Goal: Feedback & Contribution: Leave review/rating

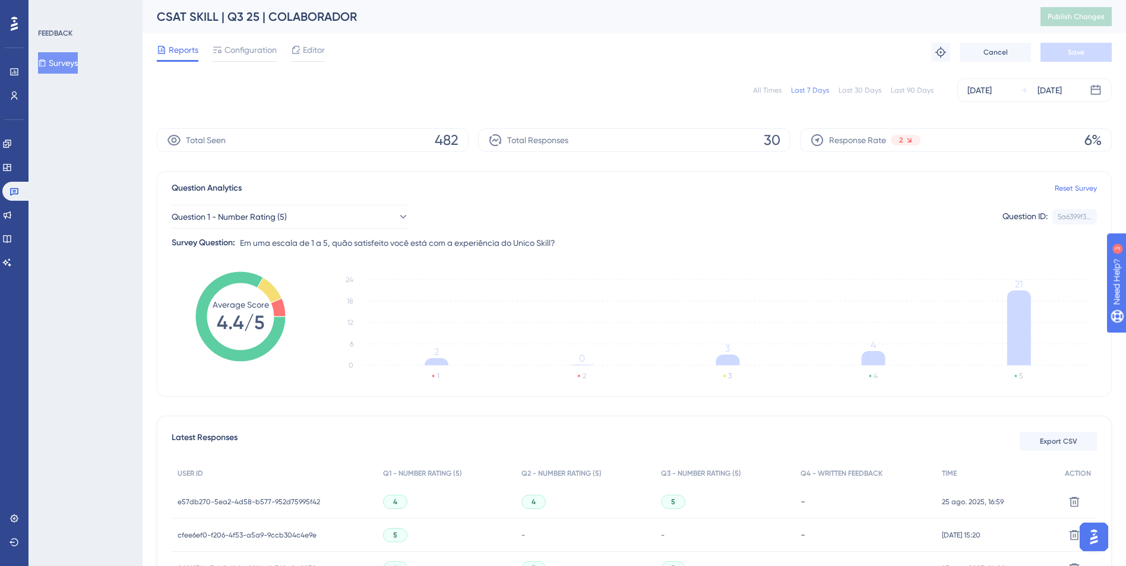
click at [241, 48] on span "Configuration" at bounding box center [251, 50] width 52 height 14
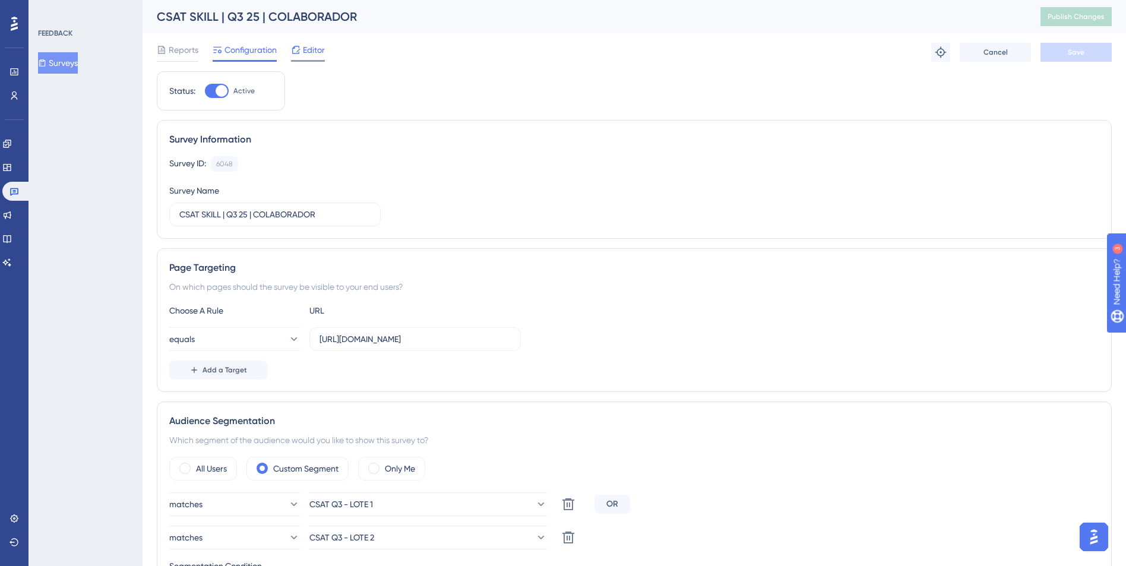
click at [303, 47] on span "Editor" at bounding box center [314, 50] width 22 height 14
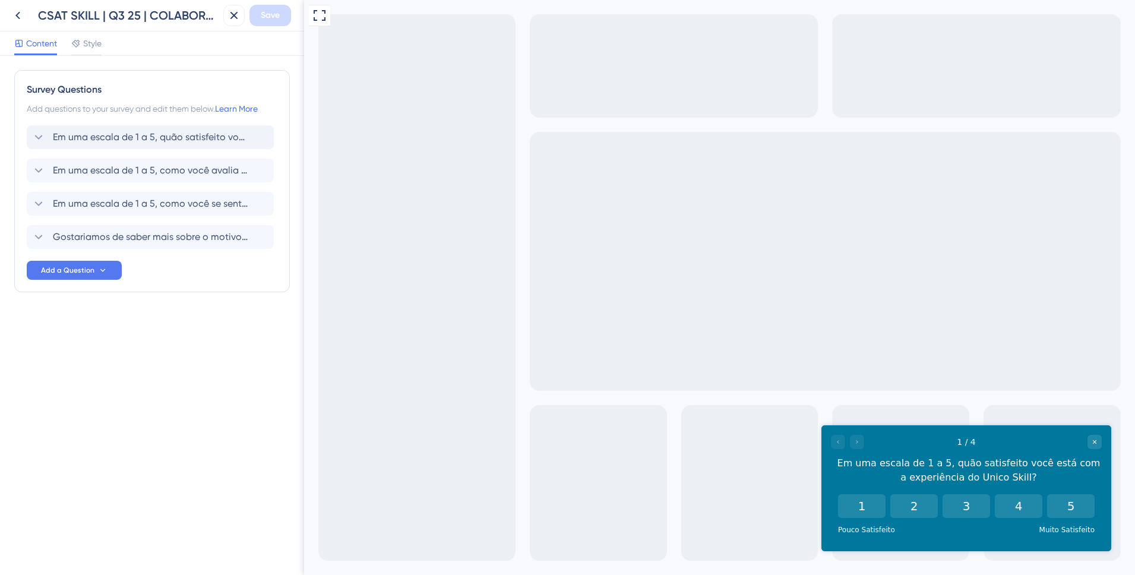
click at [34, 137] on icon at bounding box center [38, 137] width 14 height 14
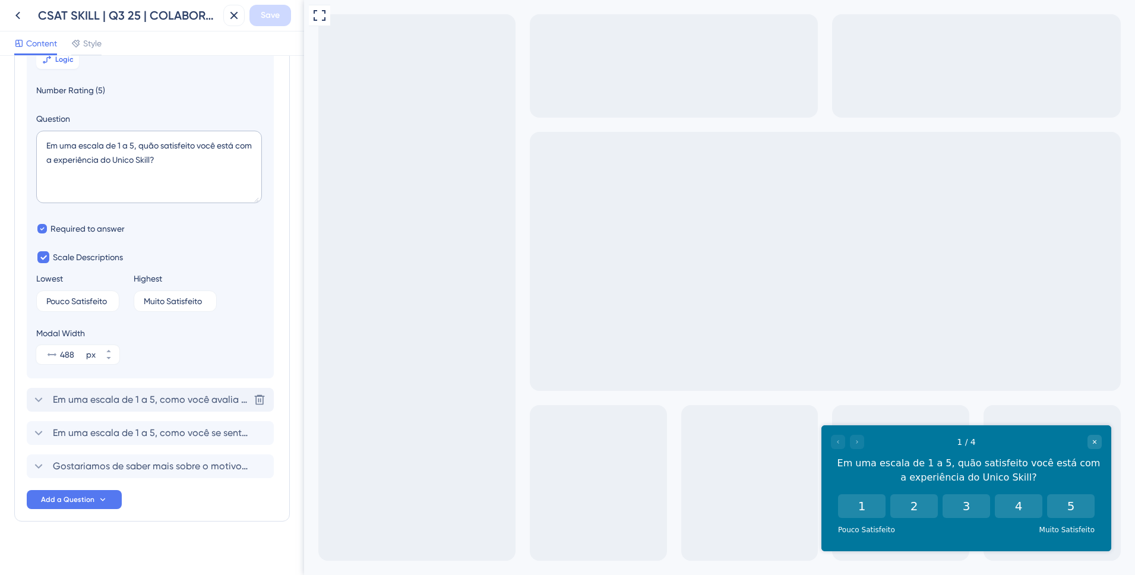
click at [40, 401] on icon at bounding box center [38, 400] width 14 height 14
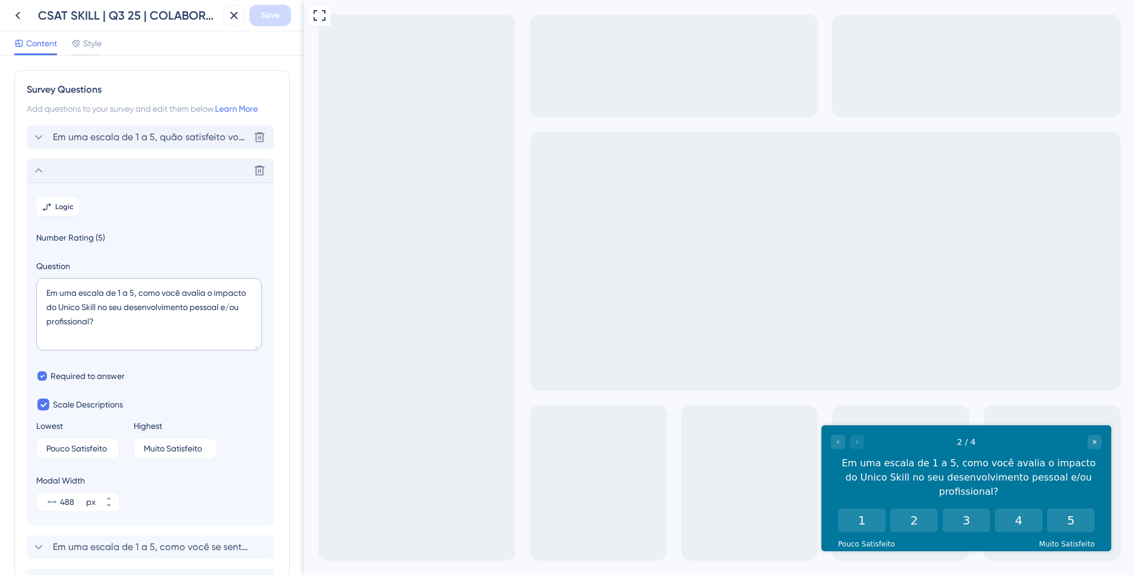
click at [33, 134] on icon at bounding box center [38, 137] width 14 height 14
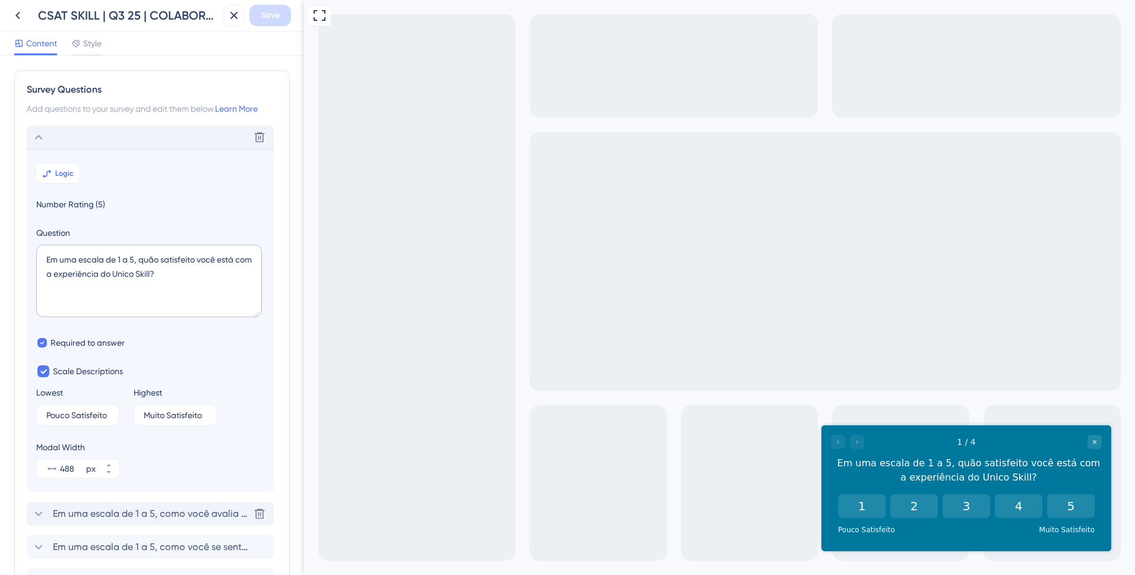
scroll to position [69, 0]
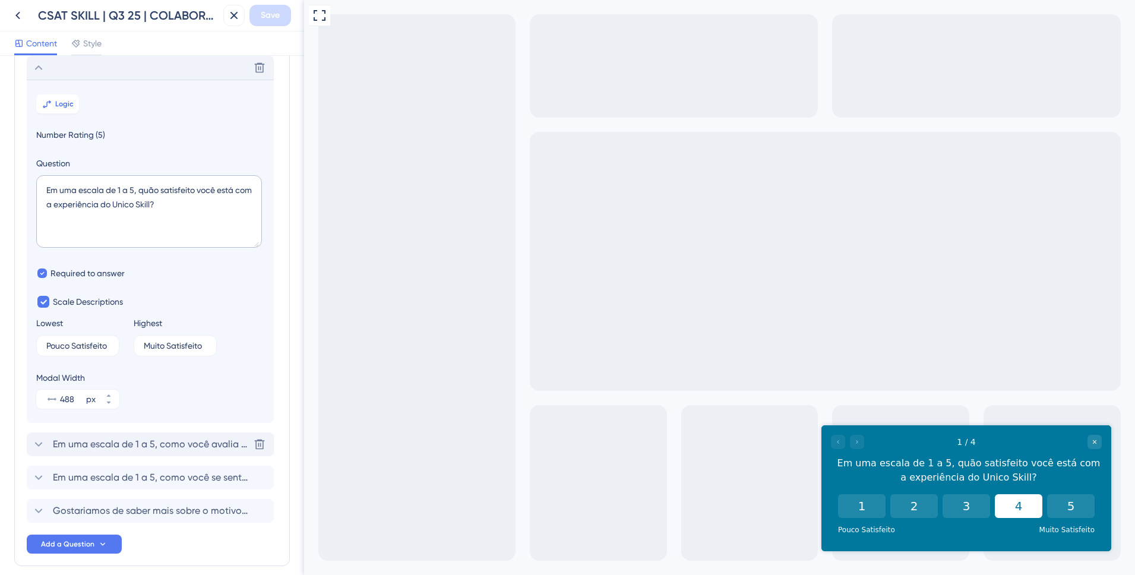
click at [1008, 503] on button "4" at bounding box center [1019, 506] width 48 height 24
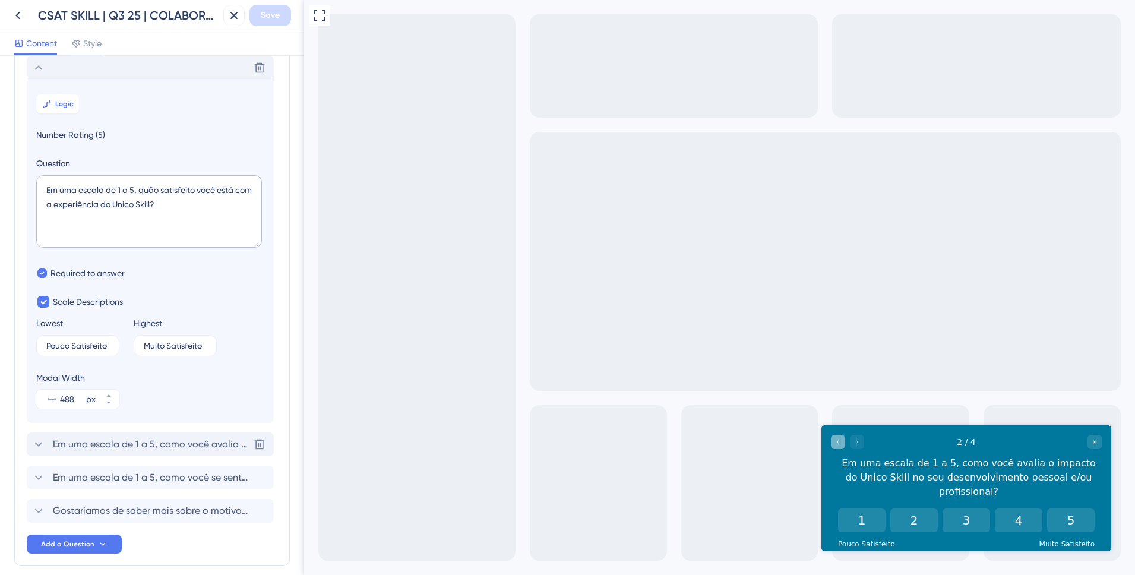
click at [838, 445] on div "Go to Question 1" at bounding box center [838, 442] width 14 height 14
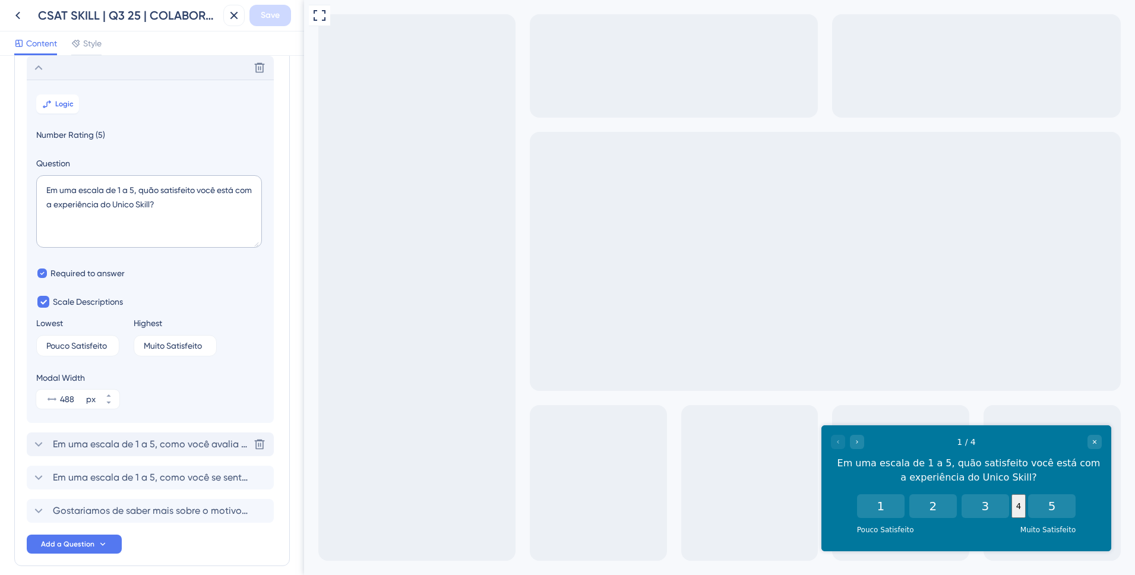
click at [1026, 507] on button "4" at bounding box center [1019, 506] width 14 height 24
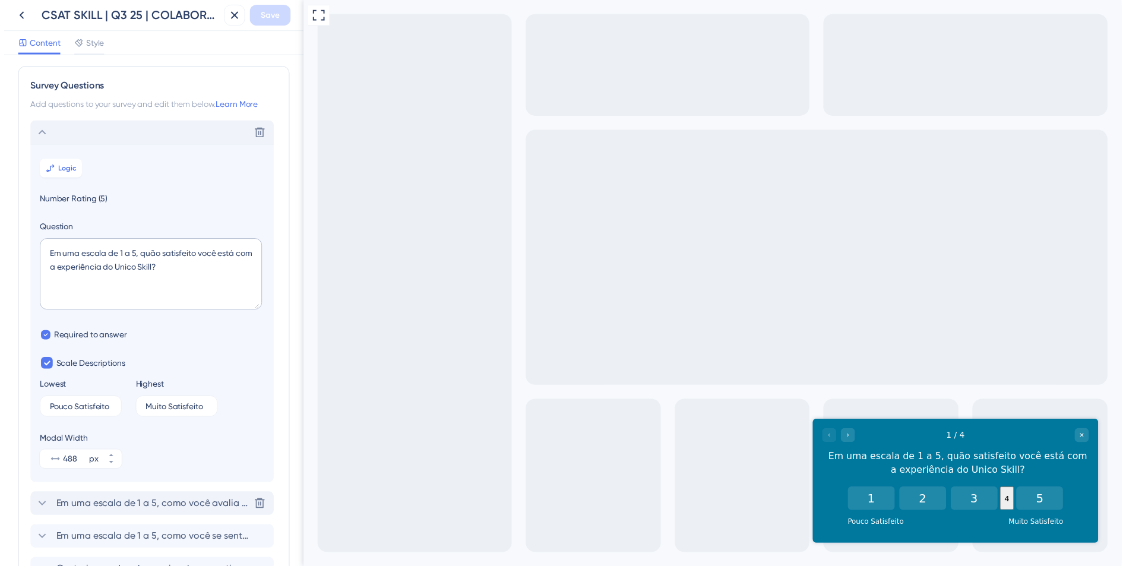
scroll to position [0, 0]
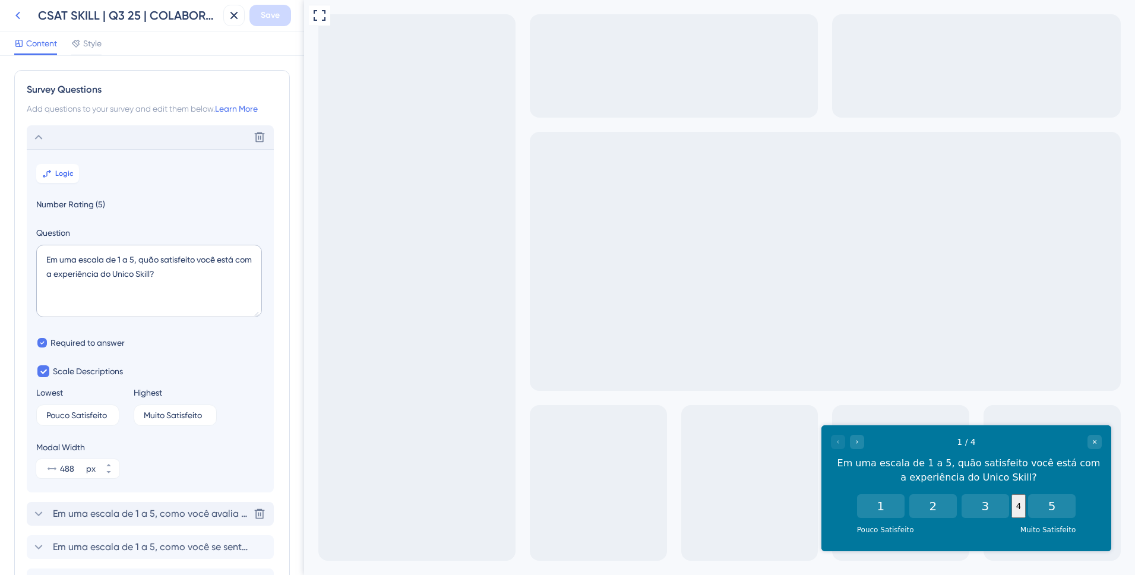
click at [12, 20] on icon at bounding box center [18, 15] width 14 height 14
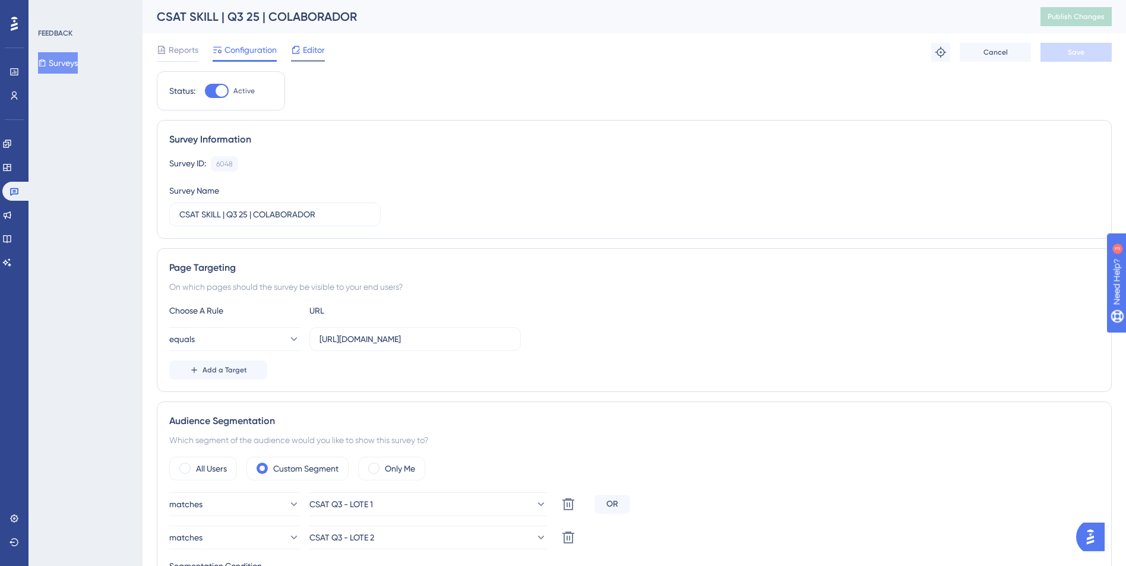
click at [298, 50] on icon at bounding box center [296, 50] width 10 height 10
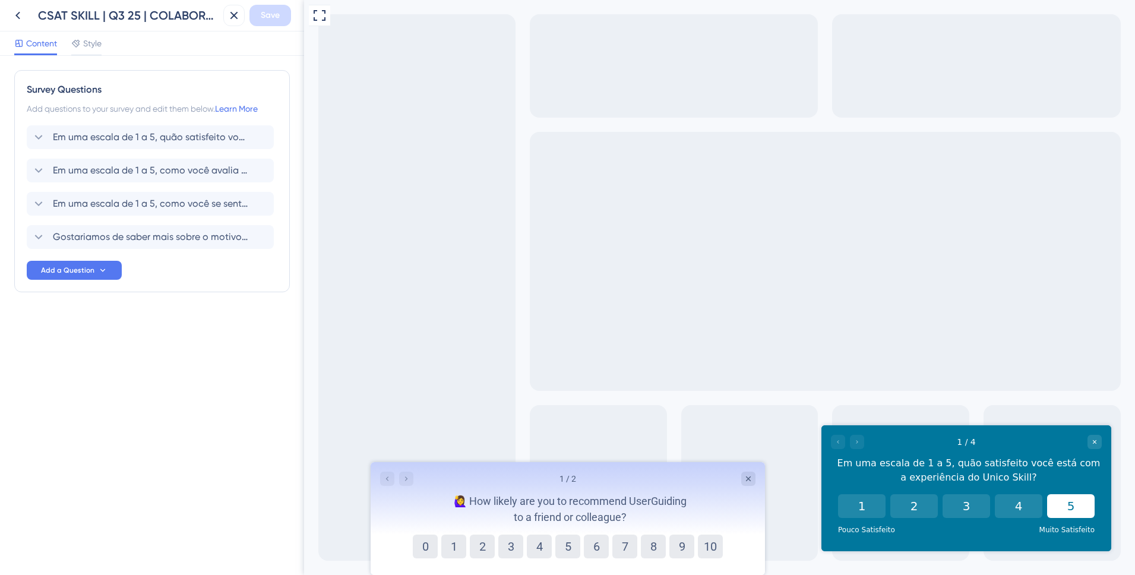
click at [1073, 505] on button "5" at bounding box center [1071, 506] width 48 height 24
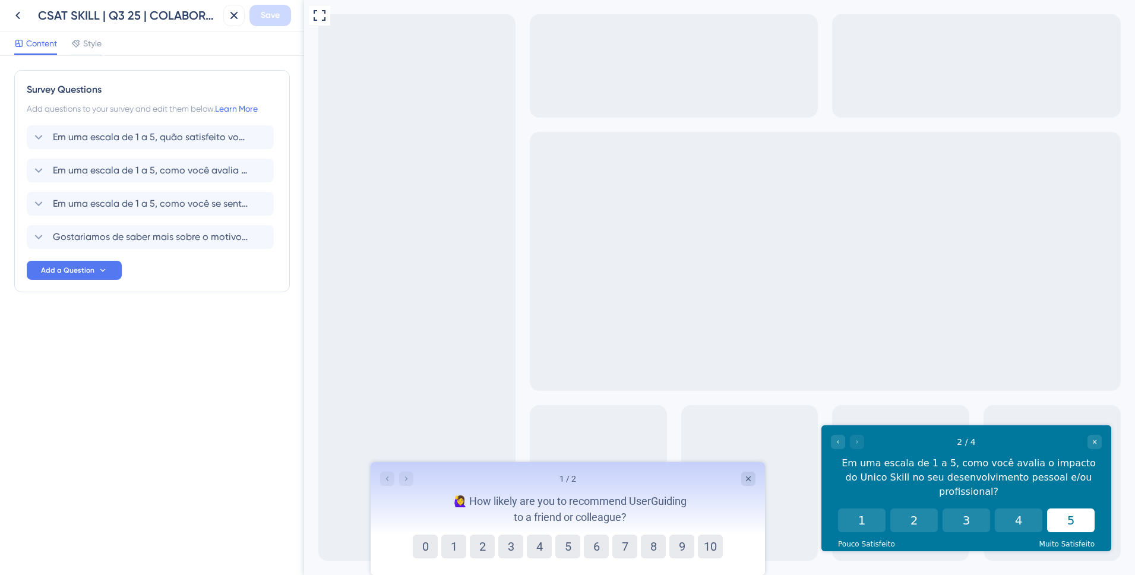
click at [1074, 510] on button "5" at bounding box center [1071, 520] width 48 height 24
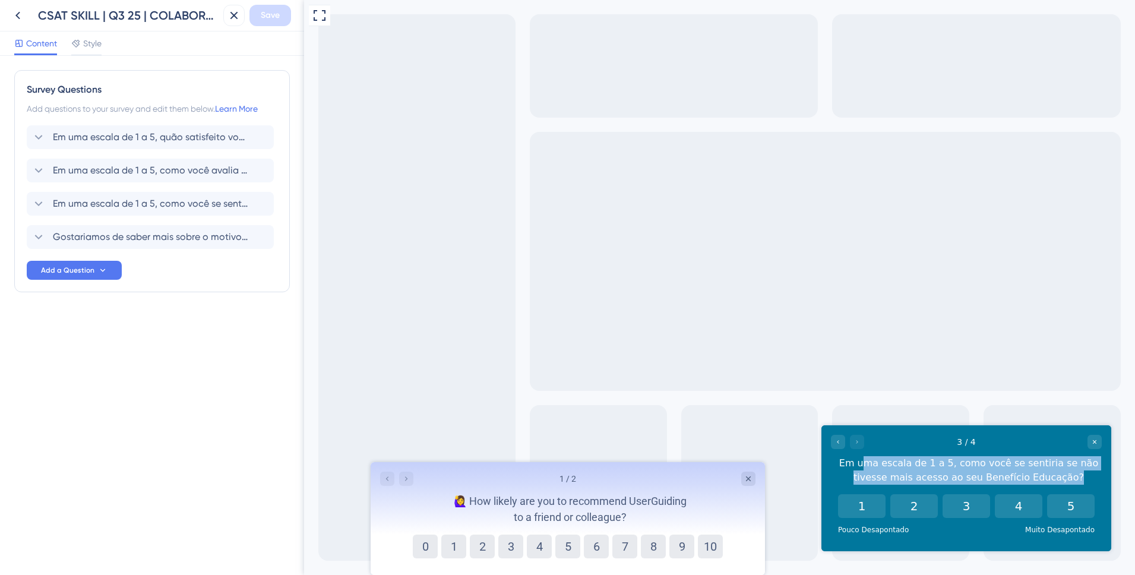
drag, startPoint x: 864, startPoint y: 462, endPoint x: 1066, endPoint y: 476, distance: 202.4
click at [1066, 476] on div "Em uma escala de 1 a 5, como você se sentiria se não tivesse mais acesso ao seu…" at bounding box center [969, 470] width 266 height 29
drag, startPoint x: 1066, startPoint y: 476, endPoint x: 1000, endPoint y: 482, distance: 66.2
click at [1066, 476] on div "Em uma escala de 1 a 5, como você se sentiria se não tivesse mais acesso ao seu…" at bounding box center [969, 470] width 266 height 29
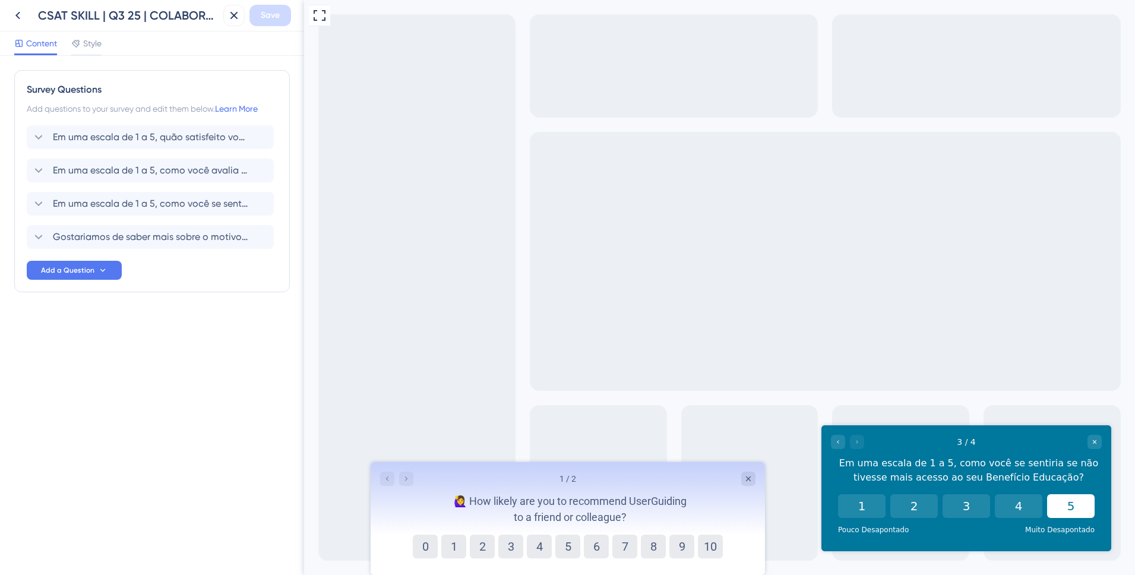
click at [1057, 506] on button "5" at bounding box center [1071, 506] width 48 height 24
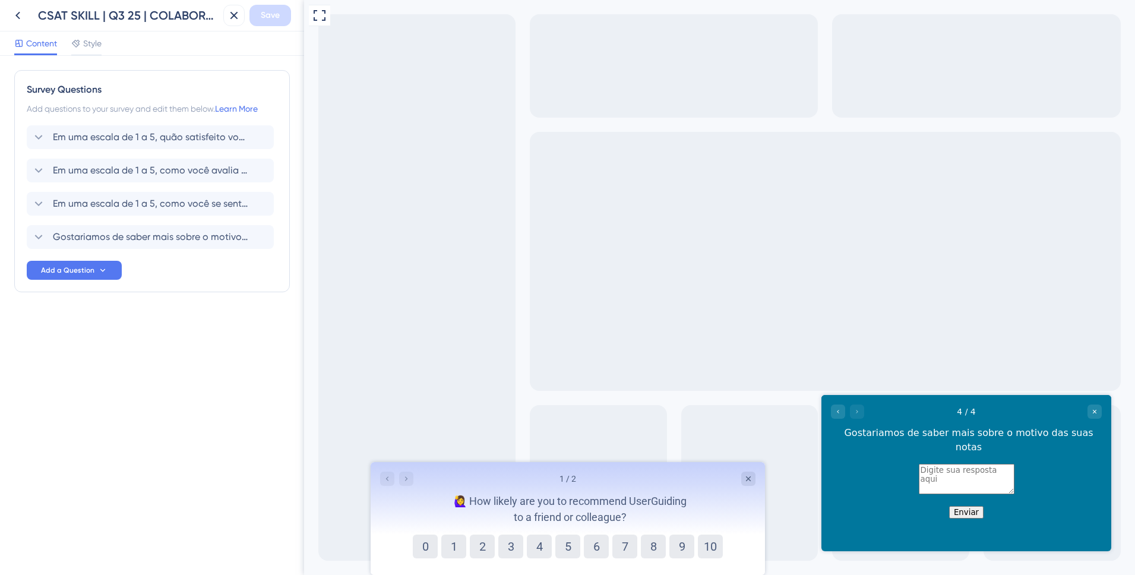
drag, startPoint x: 829, startPoint y: 407, endPoint x: 835, endPoint y: 409, distance: 6.4
click at [829, 407] on div "4 / 4 Gostariamos de saber mais sobre o motivo das suas notas" at bounding box center [966, 429] width 290 height 69
click at [836, 410] on icon "Go to Question 3" at bounding box center [838, 411] width 7 height 7
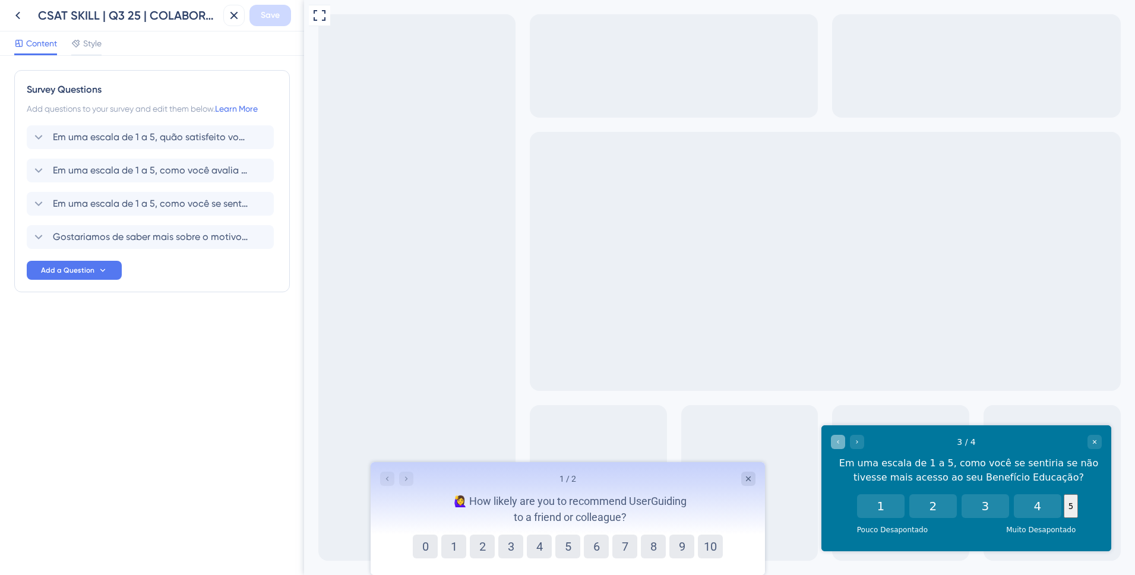
click at [834, 447] on div "Go to Question 2" at bounding box center [838, 442] width 14 height 14
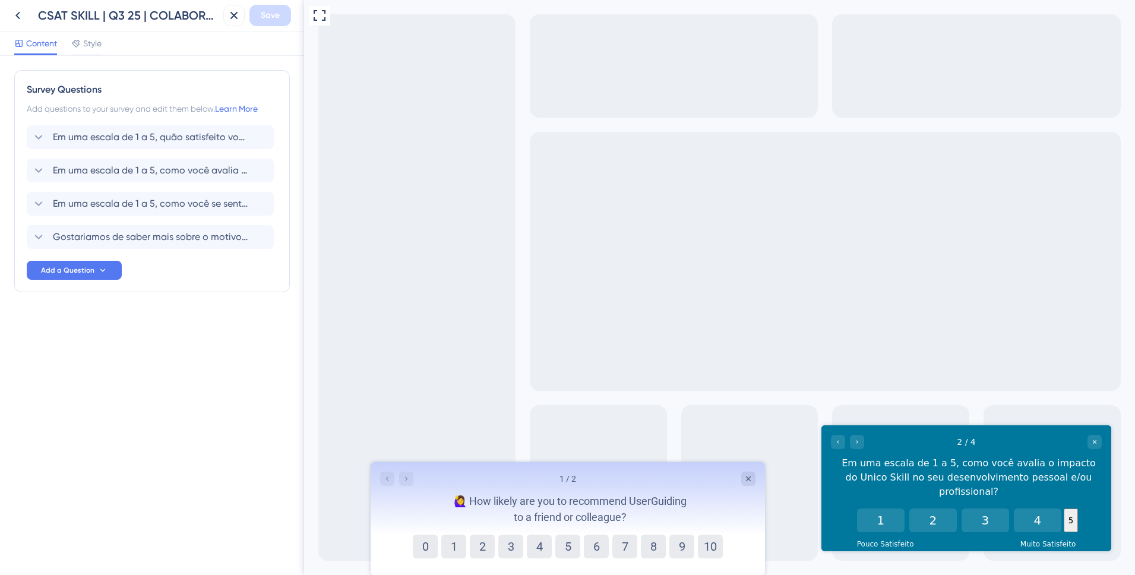
click at [859, 445] on icon "Go to Question 3" at bounding box center [857, 441] width 7 height 7
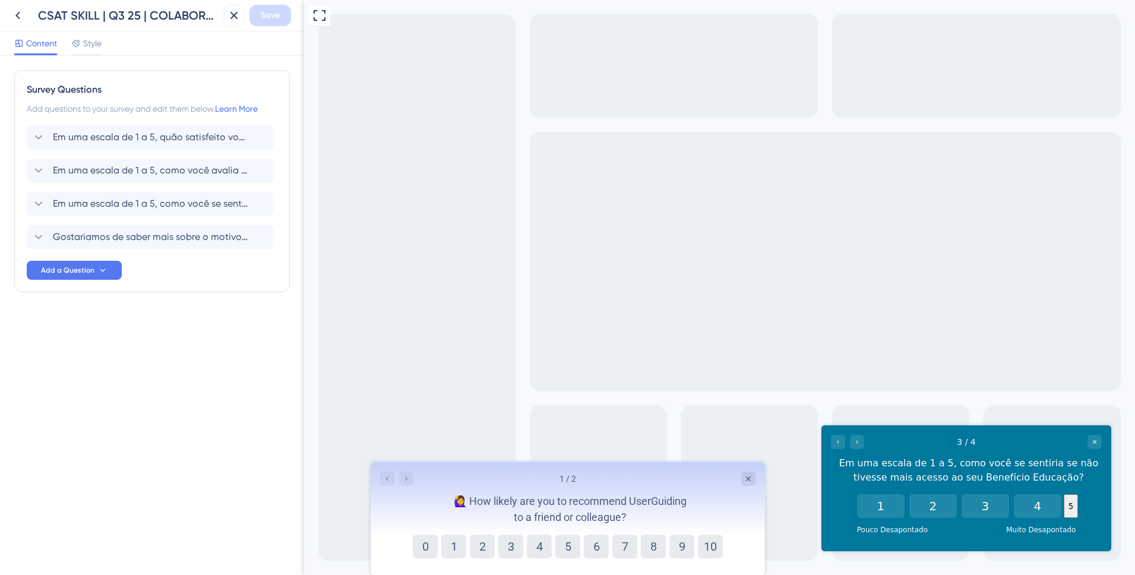
click at [1074, 513] on button "5" at bounding box center [1071, 506] width 14 height 24
click at [1104, 441] on div "3 / 4 Em uma escala de 1 a 5, como você se sentiria se não tivesse mais acesso …" at bounding box center [966, 459] width 290 height 69
click at [1097, 447] on div "Close survey" at bounding box center [1095, 442] width 14 height 14
click at [72, 200] on span "Em uma escala de 1 a 5, como você se sentiria se não tivesse mais acesso ao seu…" at bounding box center [151, 204] width 196 height 14
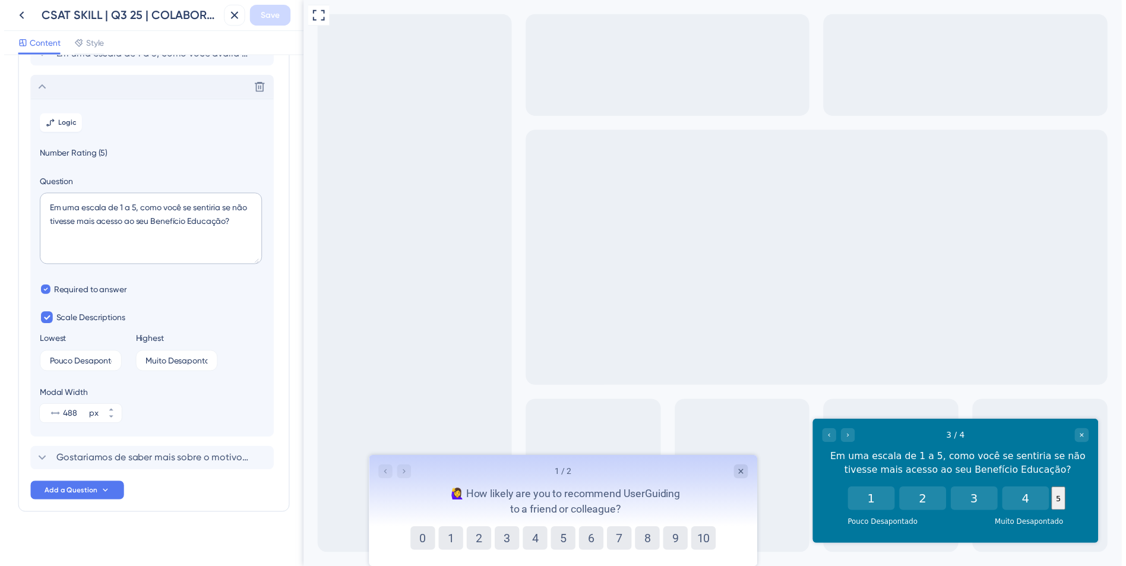
scroll to position [122, 0]
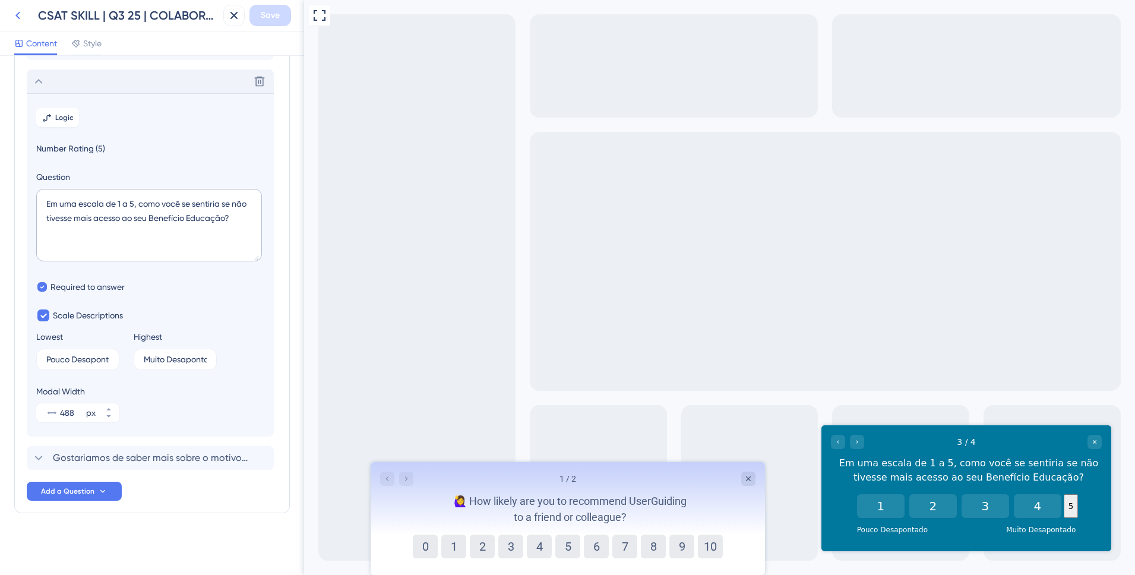
click at [26, 13] on button at bounding box center [17, 15] width 21 height 21
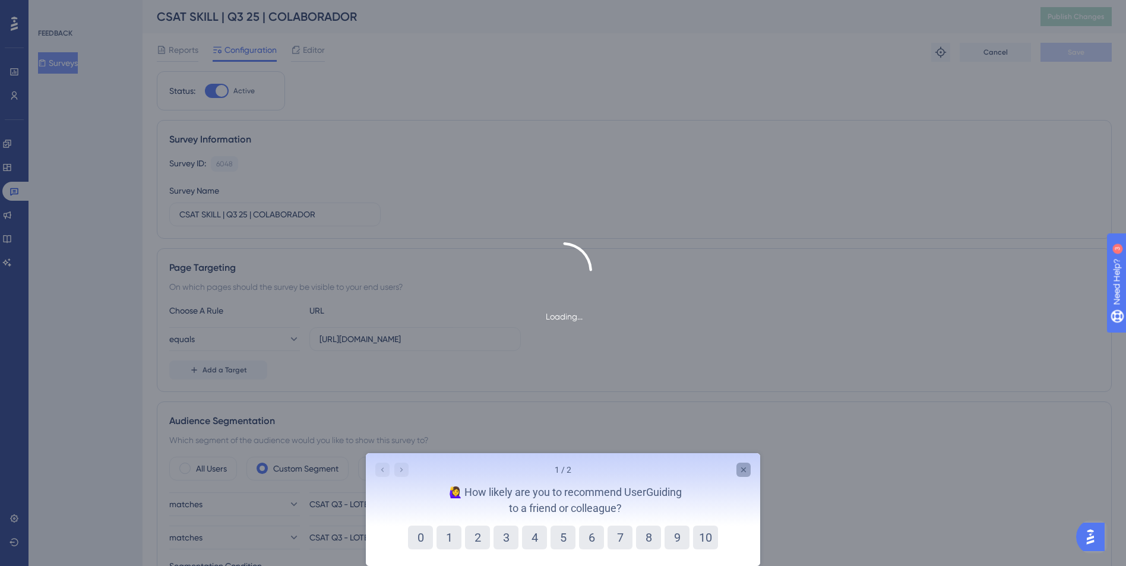
click at [744, 469] on icon "Close survey" at bounding box center [743, 469] width 5 height 5
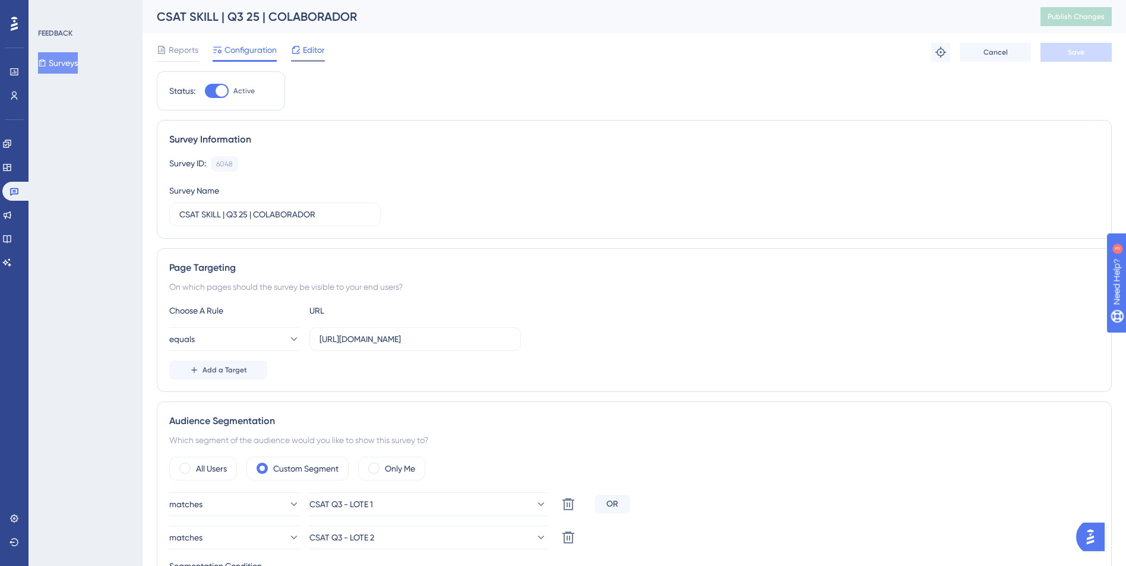
click at [311, 54] on span "Editor" at bounding box center [314, 50] width 22 height 14
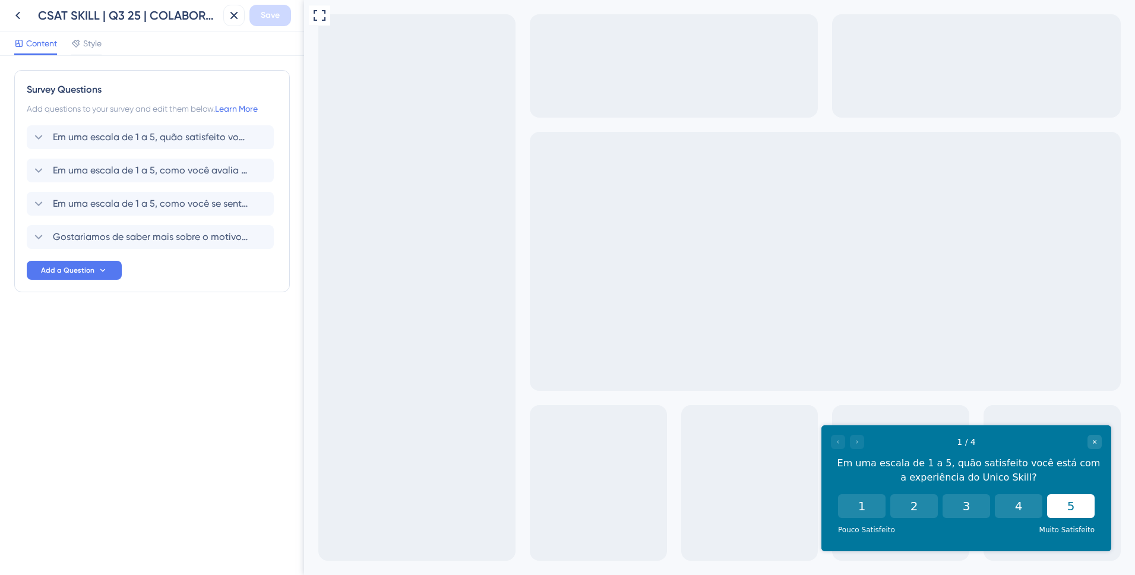
click at [1069, 510] on button "5" at bounding box center [1071, 506] width 48 height 24
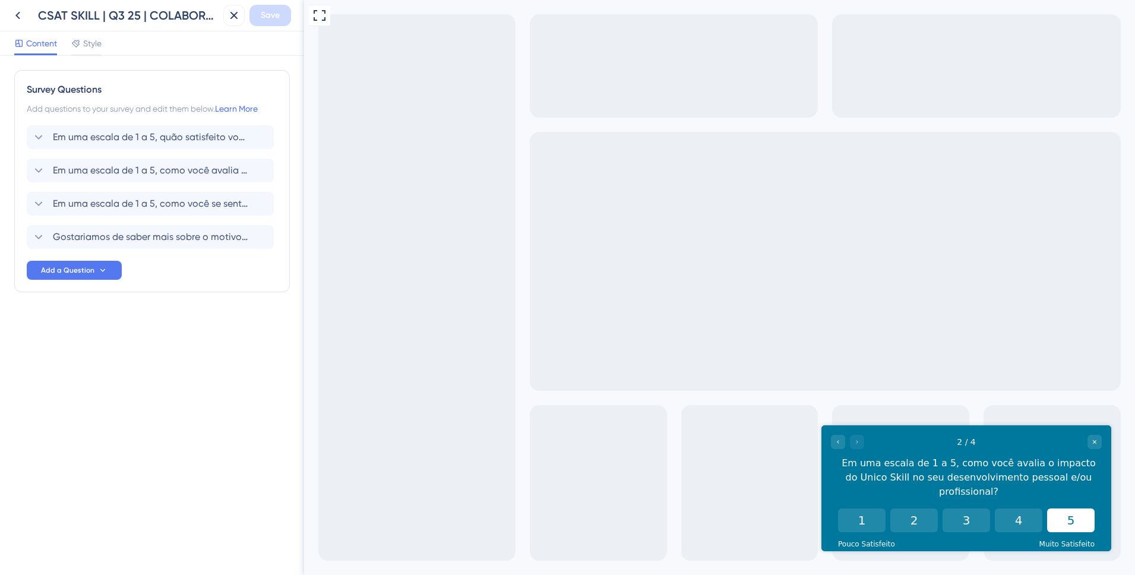
click at [1069, 509] on button "5" at bounding box center [1071, 520] width 48 height 24
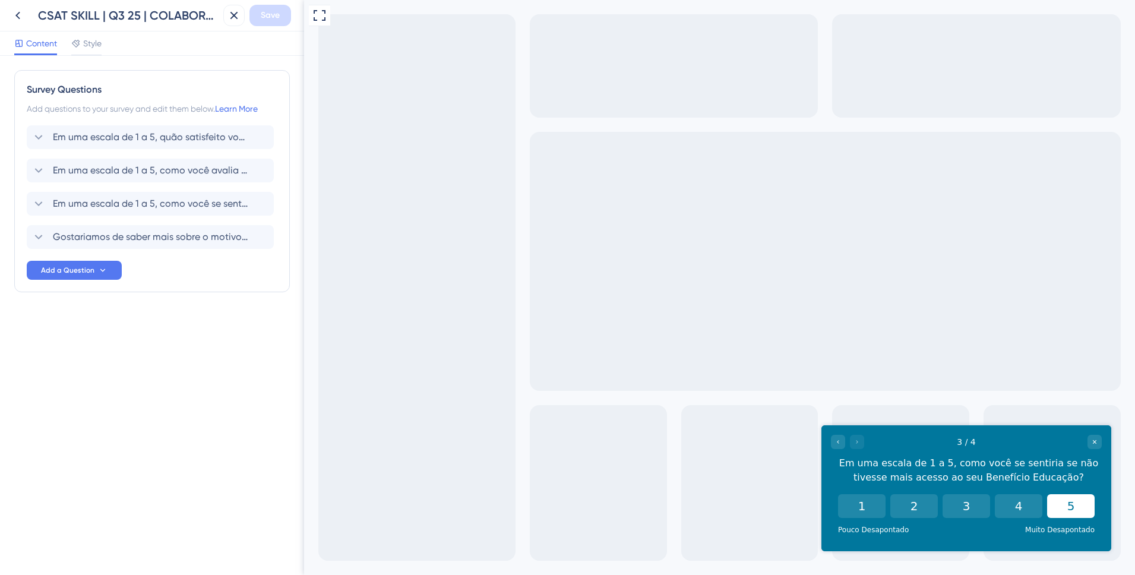
click at [1064, 508] on button "5" at bounding box center [1071, 506] width 48 height 24
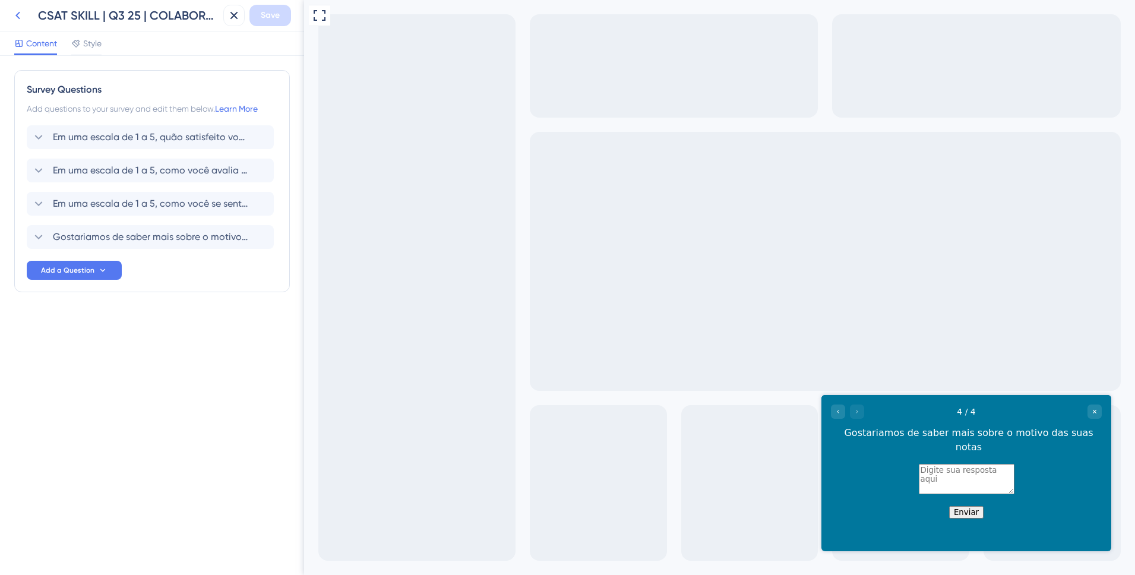
click at [27, 14] on button at bounding box center [17, 15] width 21 height 21
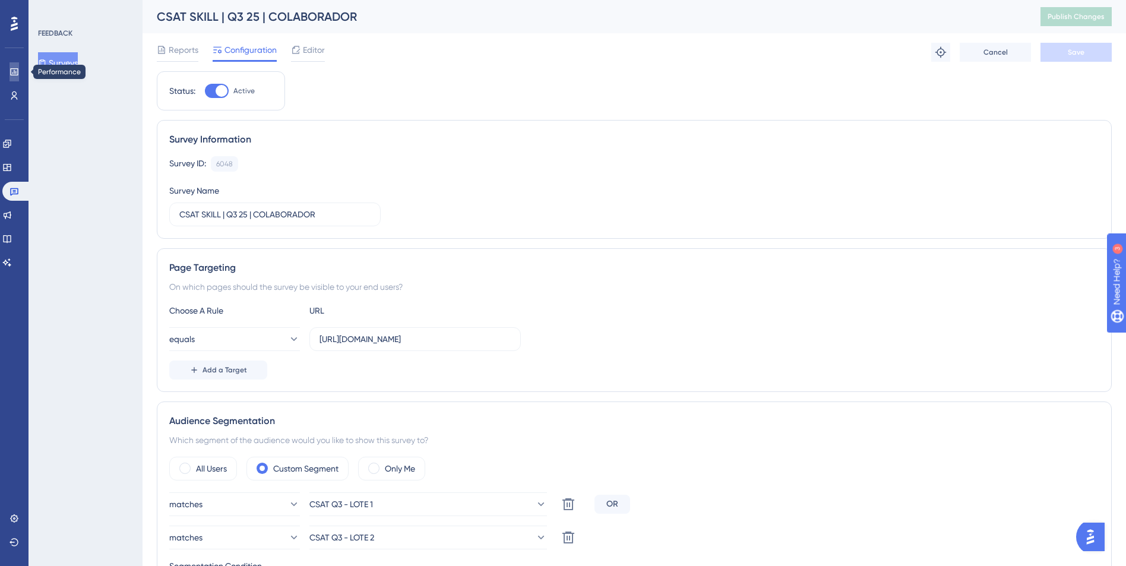
click at [15, 76] on icon at bounding box center [15, 72] width 10 height 10
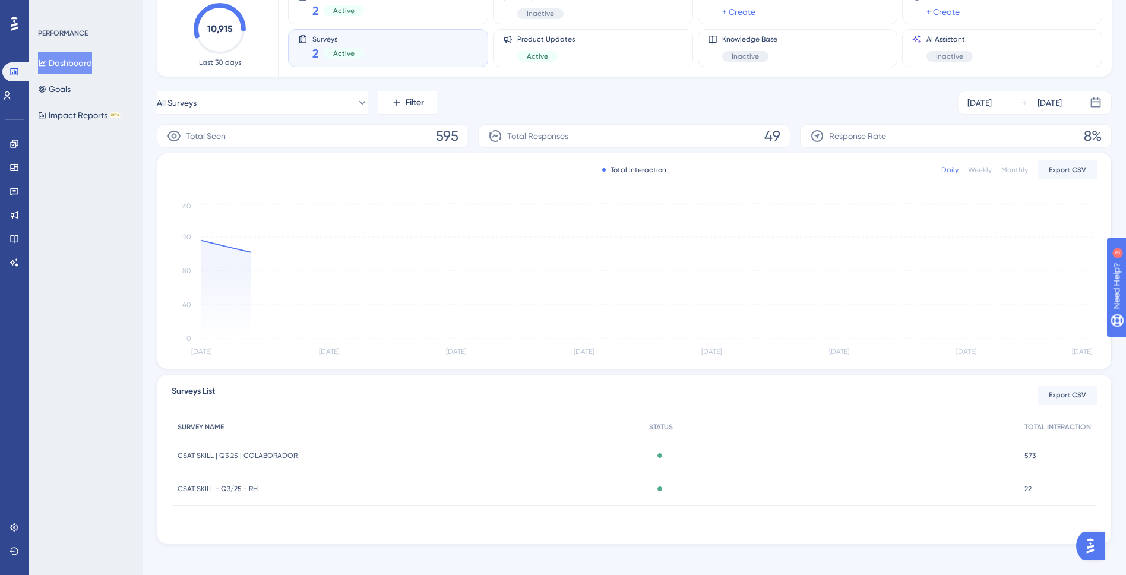
scroll to position [97, 0]
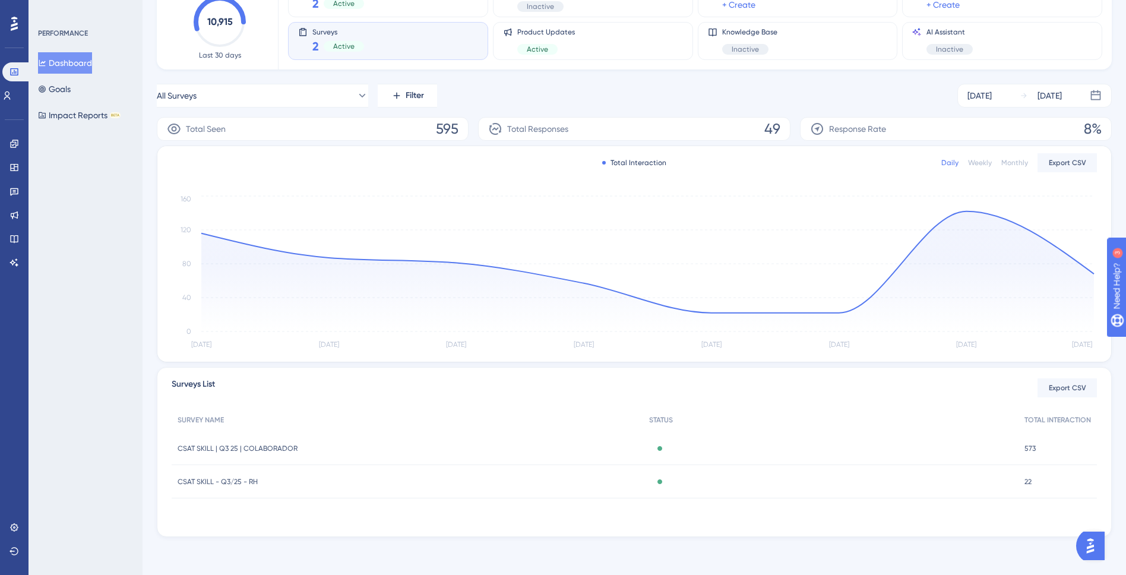
click at [244, 481] on span "CSAT SKILL - Q3/25 - RH" at bounding box center [218, 482] width 80 height 10
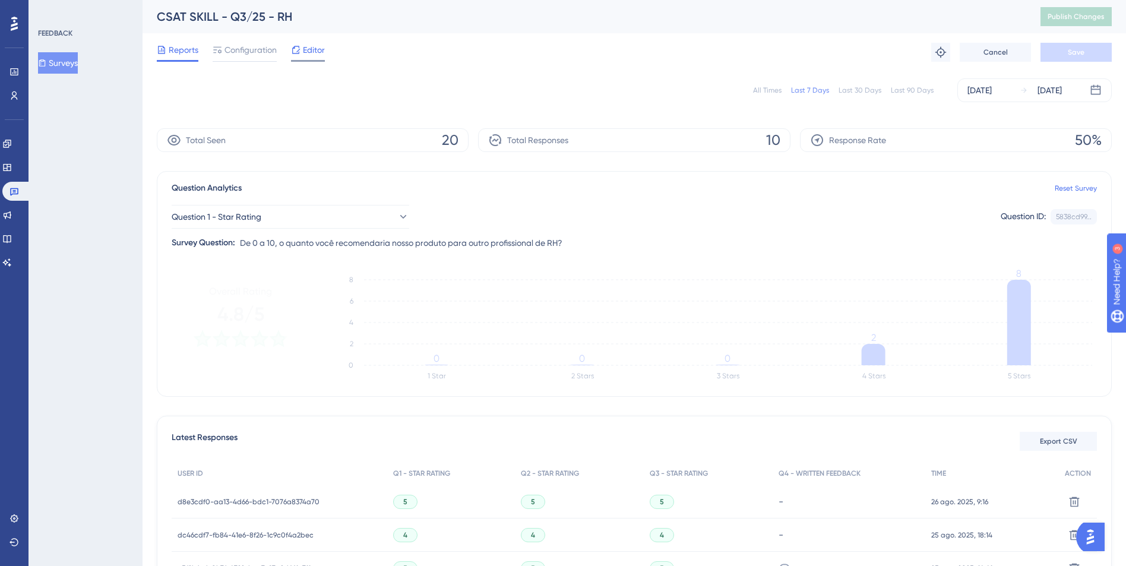
click at [324, 56] on span "Editor" at bounding box center [314, 50] width 22 height 14
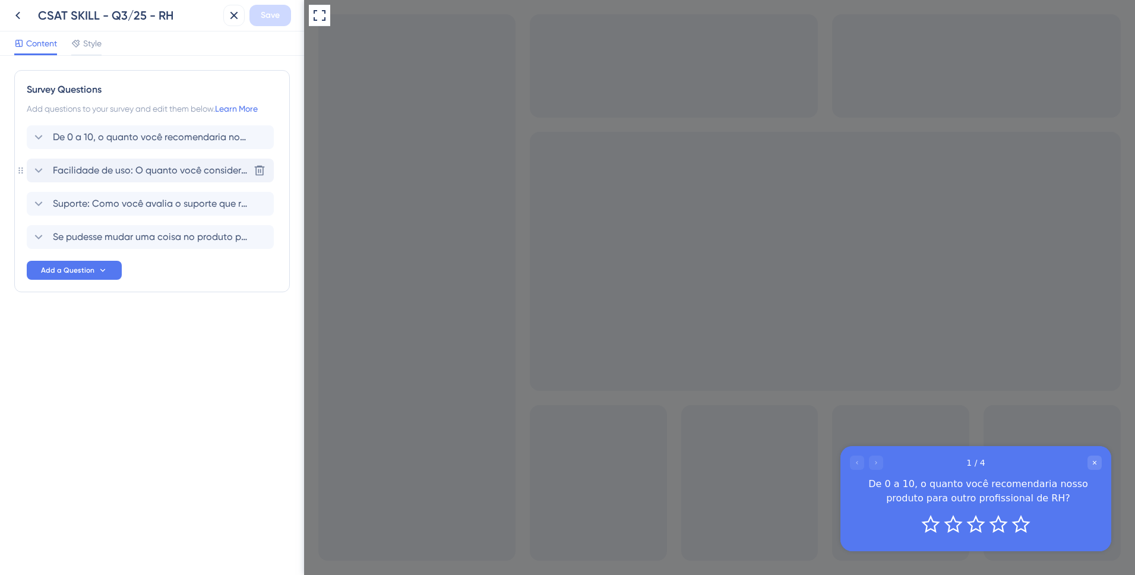
click at [109, 174] on span "Facilidade de uso: O quanto você considera nosso produto fácil de usar no dia a…" at bounding box center [151, 170] width 196 height 14
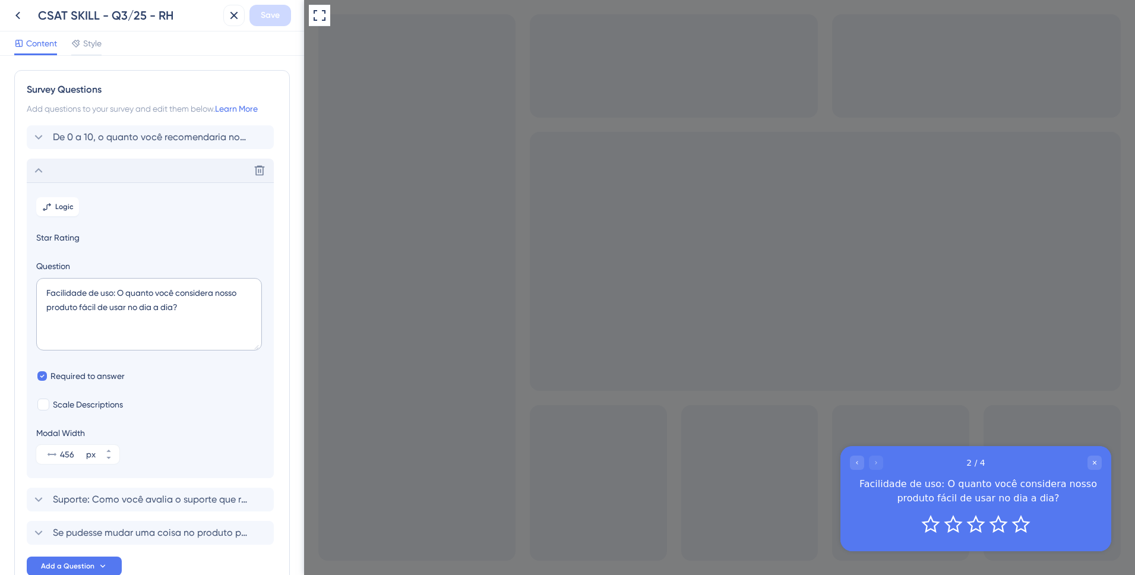
scroll to position [75, 0]
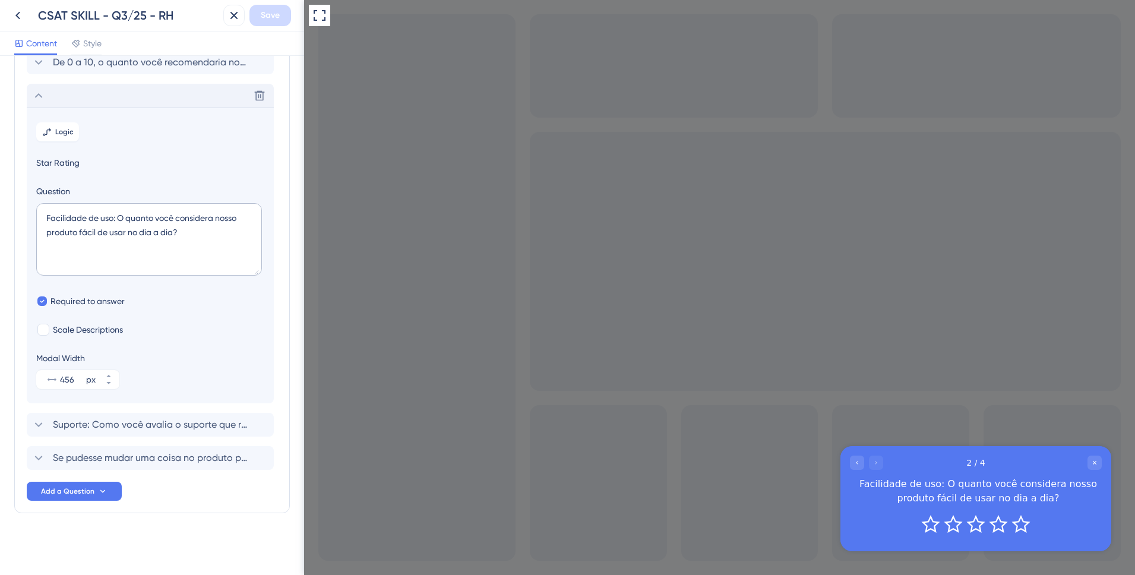
click at [33, 94] on icon at bounding box center [38, 96] width 14 height 14
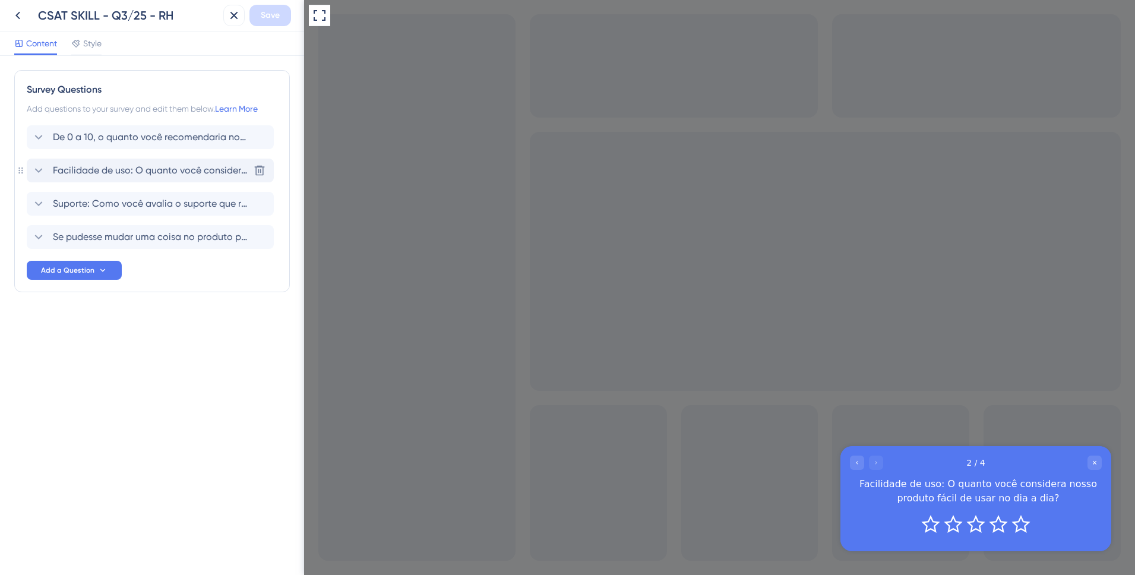
scroll to position [0, 0]
